Goal: Find specific page/section: Find specific page/section

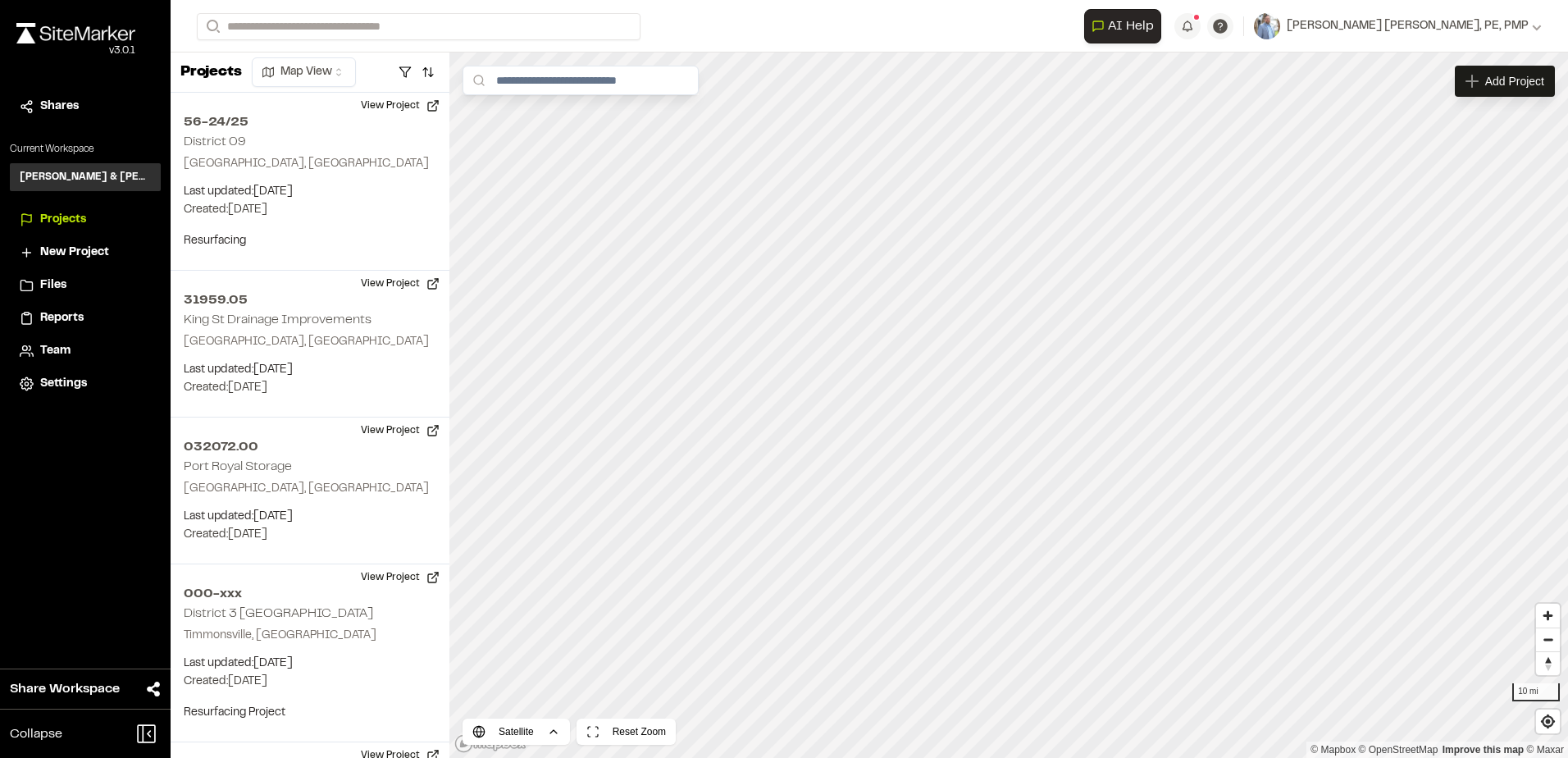
click at [66, 351] on span "Team" at bounding box center [56, 350] width 30 height 18
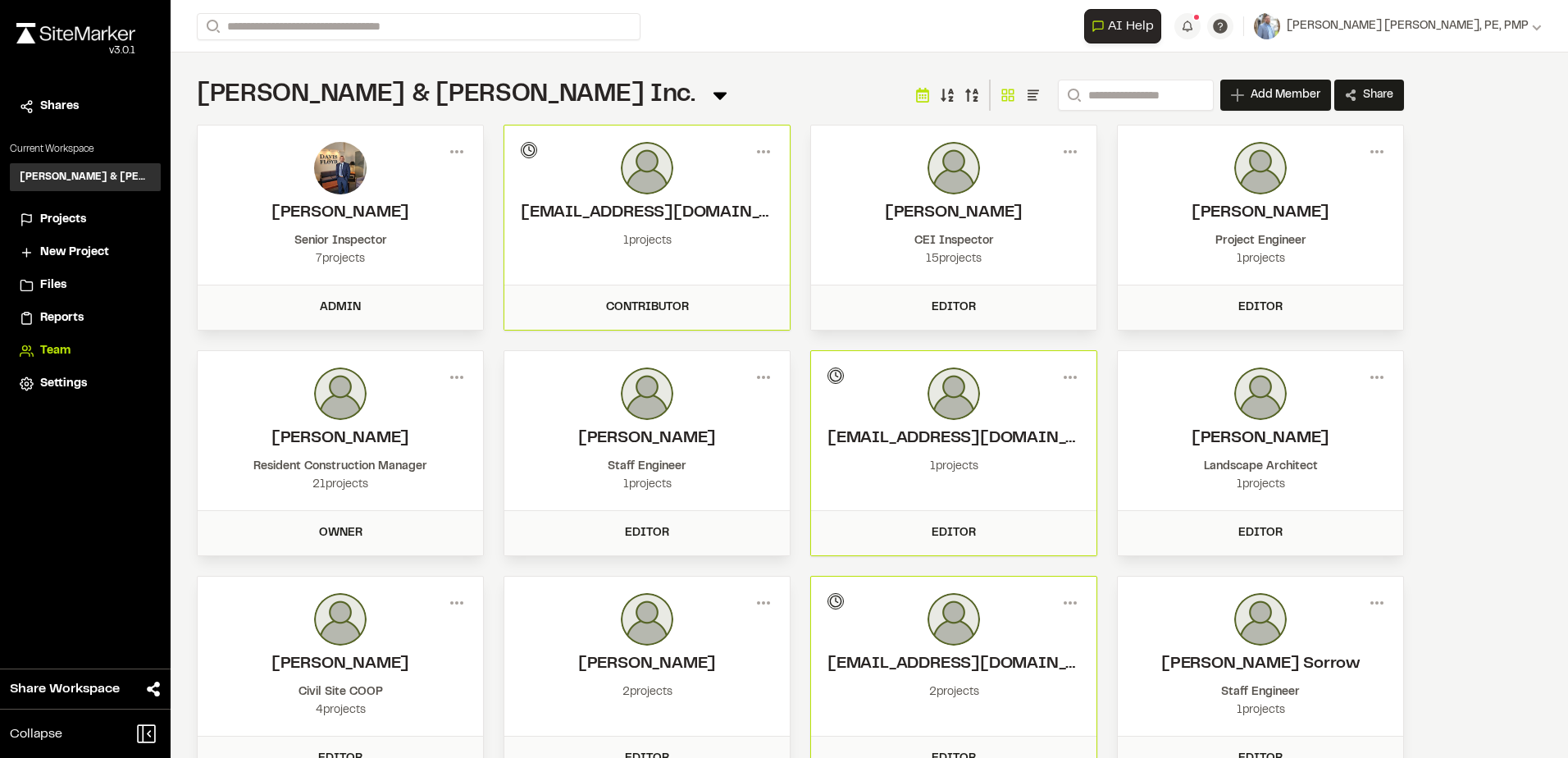
click at [659, 161] on img at bounding box center [647, 168] width 52 height 52
click at [642, 208] on h2 "[EMAIL_ADDRESS][DOMAIN_NAME]" at bounding box center [647, 213] width 253 height 25
click at [670, 317] on div "Contributor" at bounding box center [646, 307] width 285 height 44
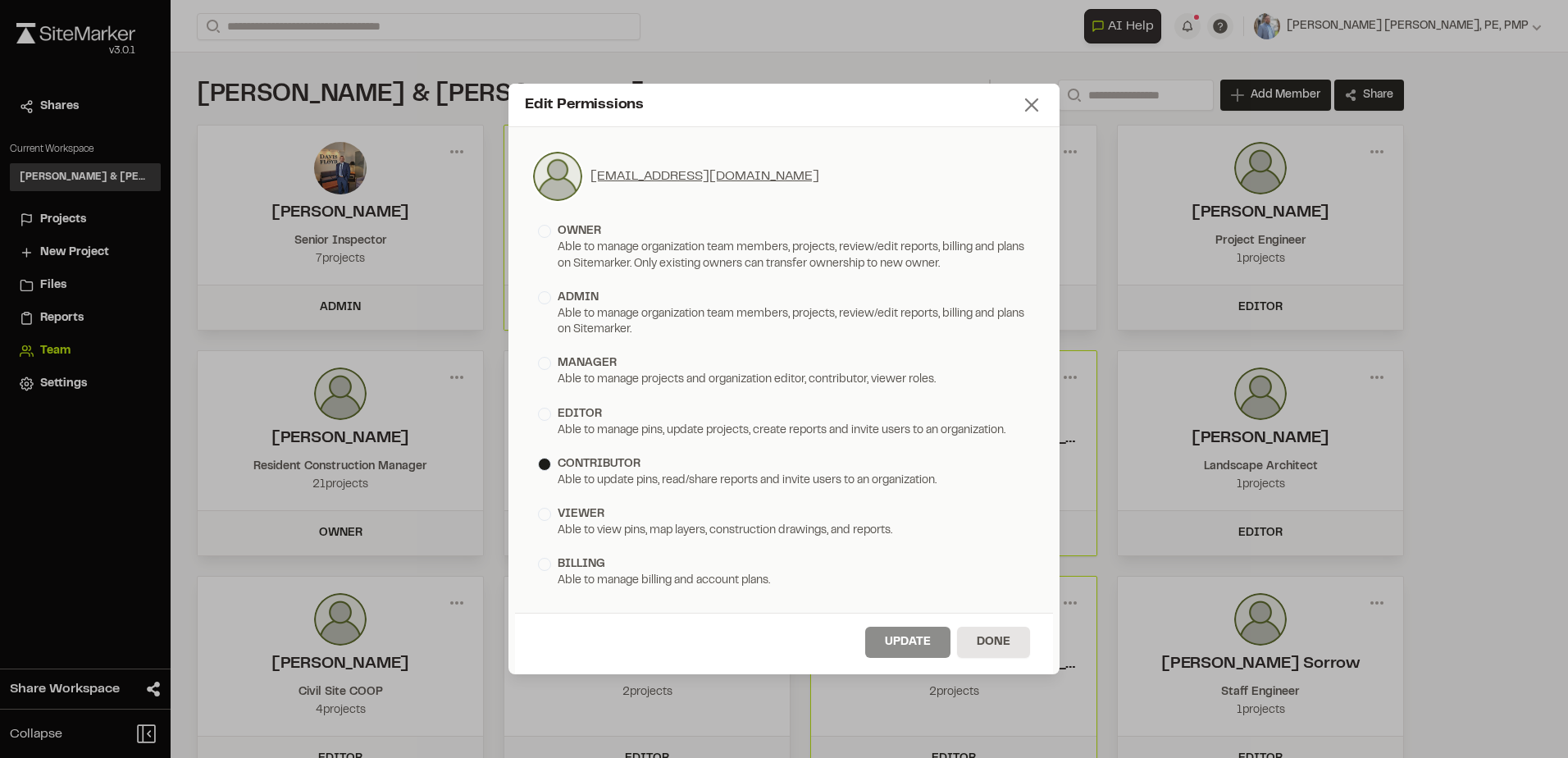
click at [1027, 107] on icon at bounding box center [1031, 105] width 23 height 23
